Goal: Information Seeking & Learning: Learn about a topic

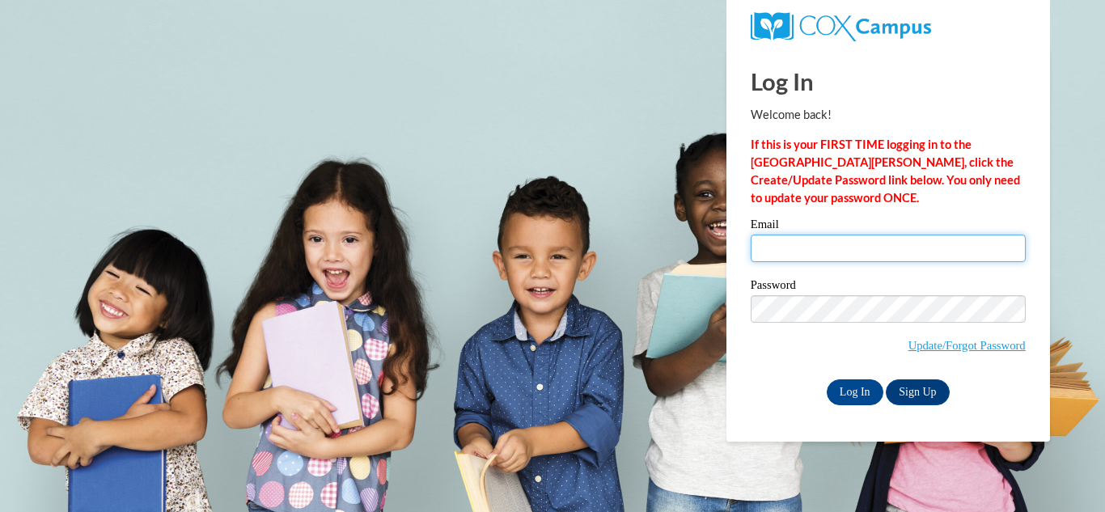
click at [861, 244] on input "Email" at bounding box center [888, 248] width 275 height 27
type input "brittljackson@valdosta.edu"
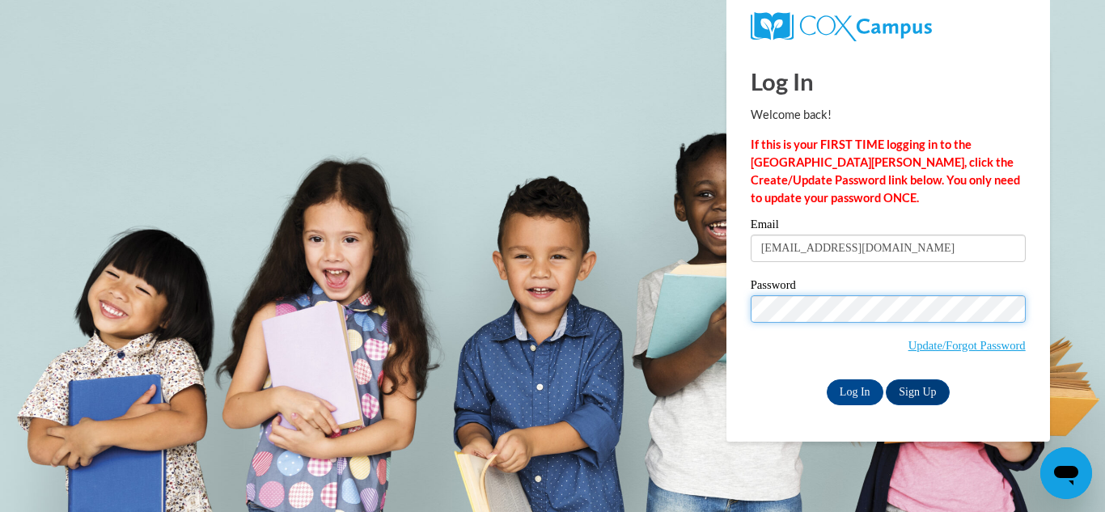
click at [827, 379] on input "Log In" at bounding box center [855, 392] width 57 height 26
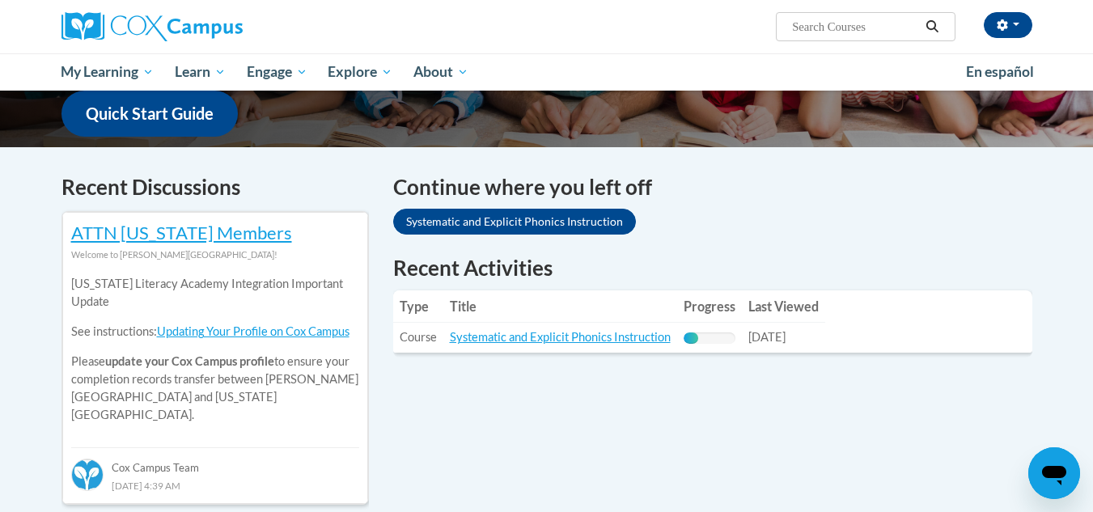
scroll to position [543, 0]
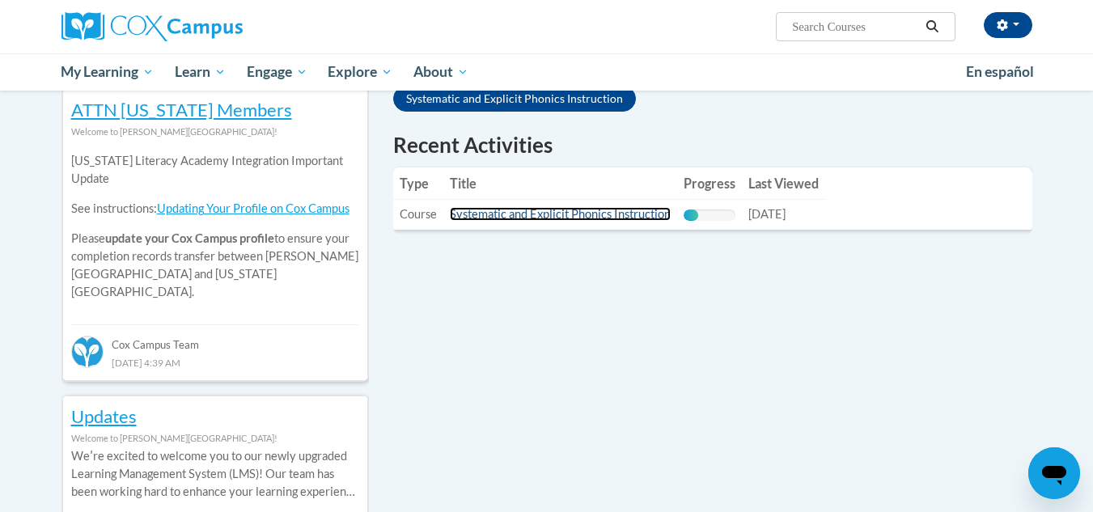
click at [579, 218] on link "Systematic and Explicit Phonics Instruction" at bounding box center [560, 214] width 221 height 14
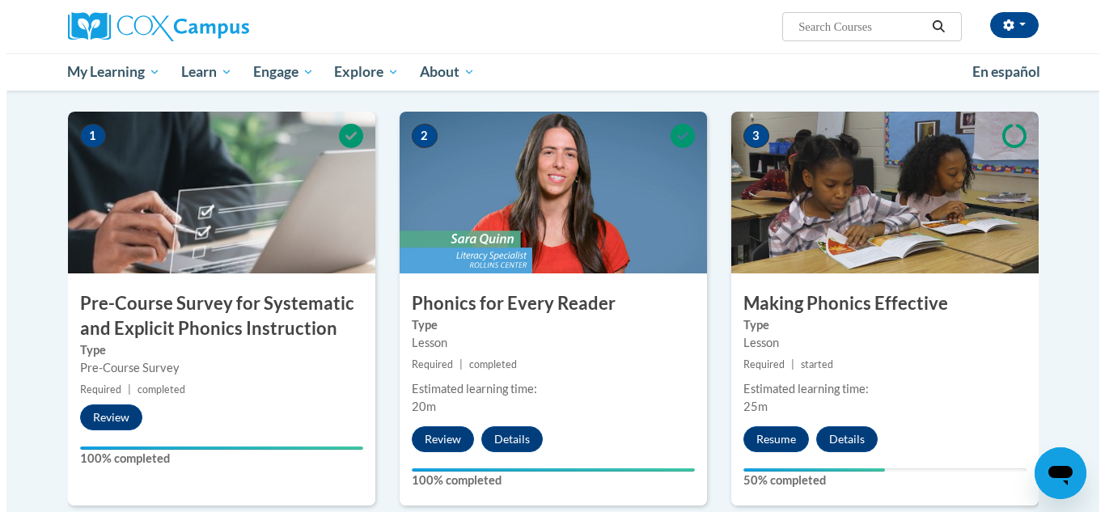
scroll to position [548, 0]
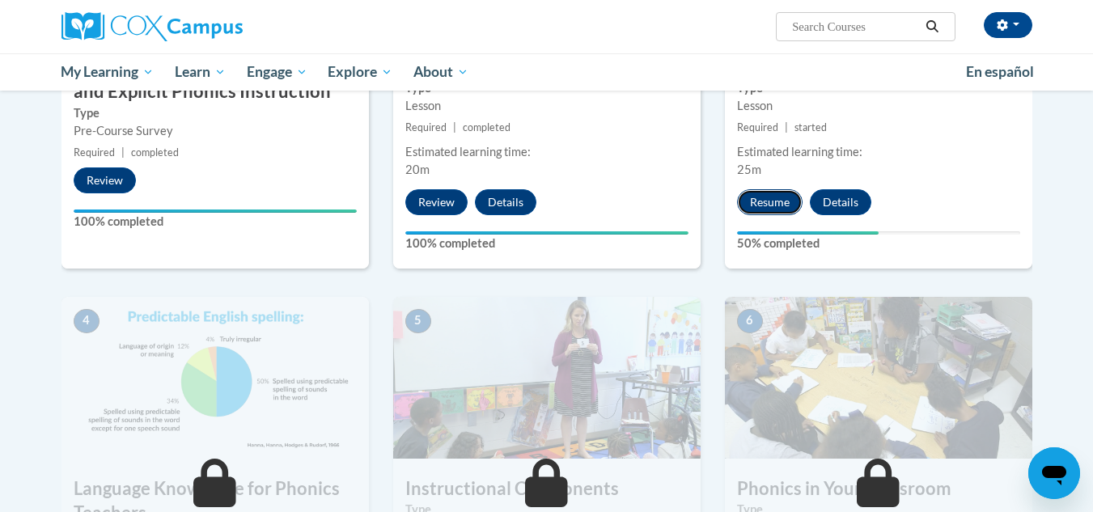
click at [770, 203] on button "Resume" at bounding box center [770, 202] width 66 height 26
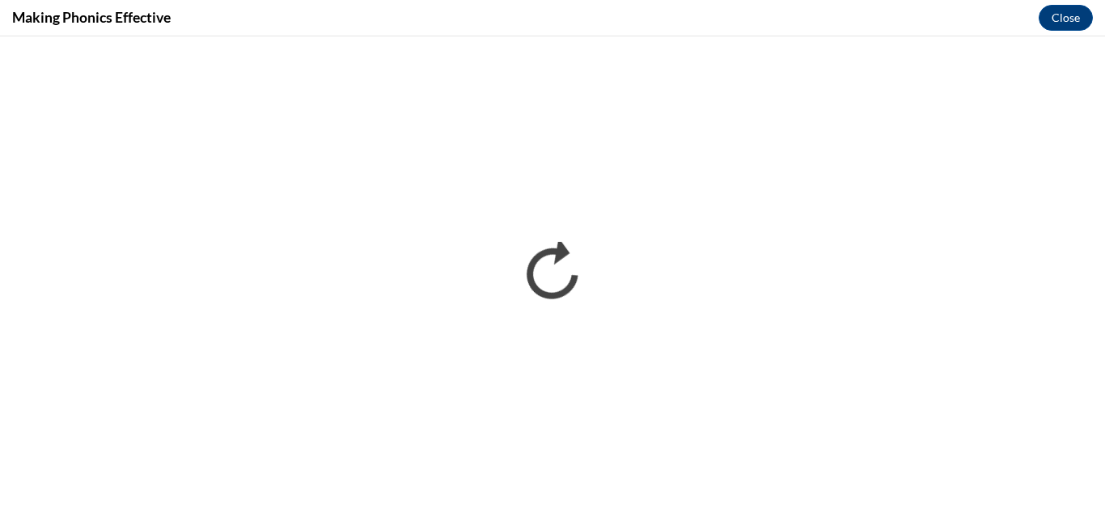
scroll to position [0, 0]
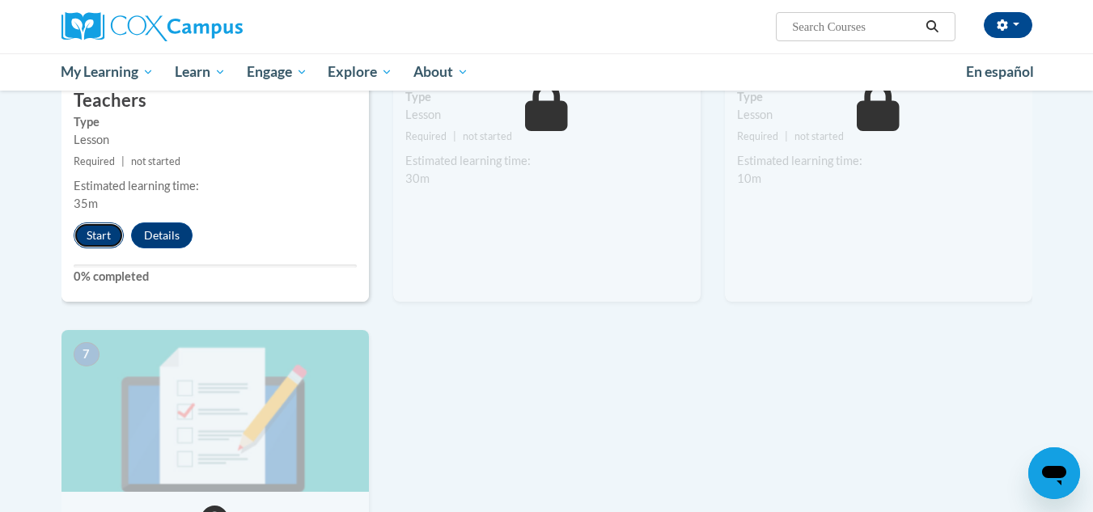
click at [122, 231] on button "Start" at bounding box center [99, 235] width 50 height 26
